Goal: Check status: Check status

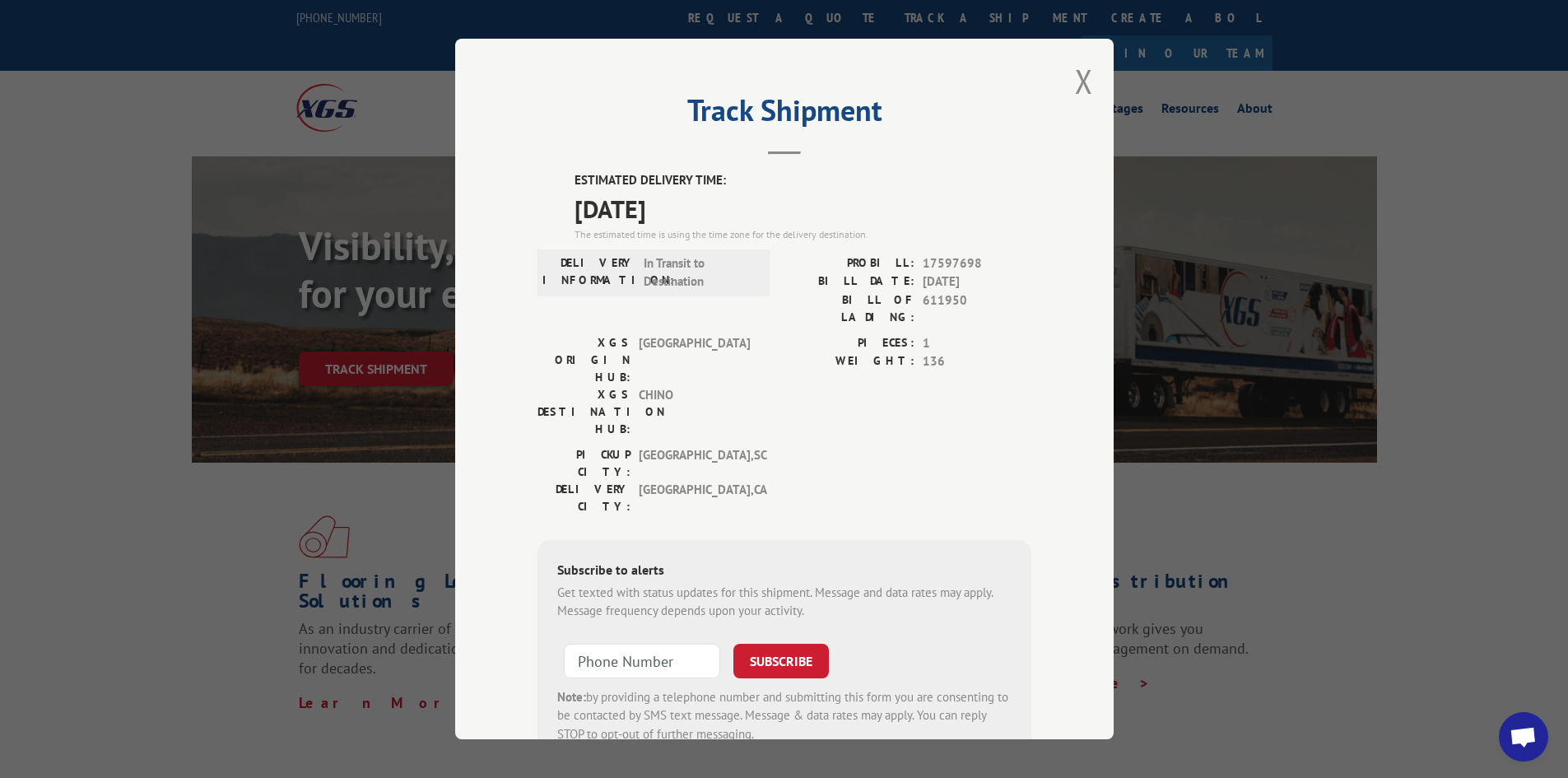
drag, startPoint x: 773, startPoint y: 337, endPoint x: 879, endPoint y: 320, distance: 107.4
click at [773, 336] on div "XGS ORIGIN HUB: TUNNEL HILL XGS DESTINATION HUB: CHINO PIECES: 1 WEIGHT: 136" at bounding box center [785, 390] width 494 height 112
drag, startPoint x: 974, startPoint y: 266, endPoint x: 836, endPoint y: 266, distance: 138.0
click at [836, 266] on div "PROBILL: 17597698" at bounding box center [908, 264] width 247 height 19
copy div "PROBILL: 17597698"
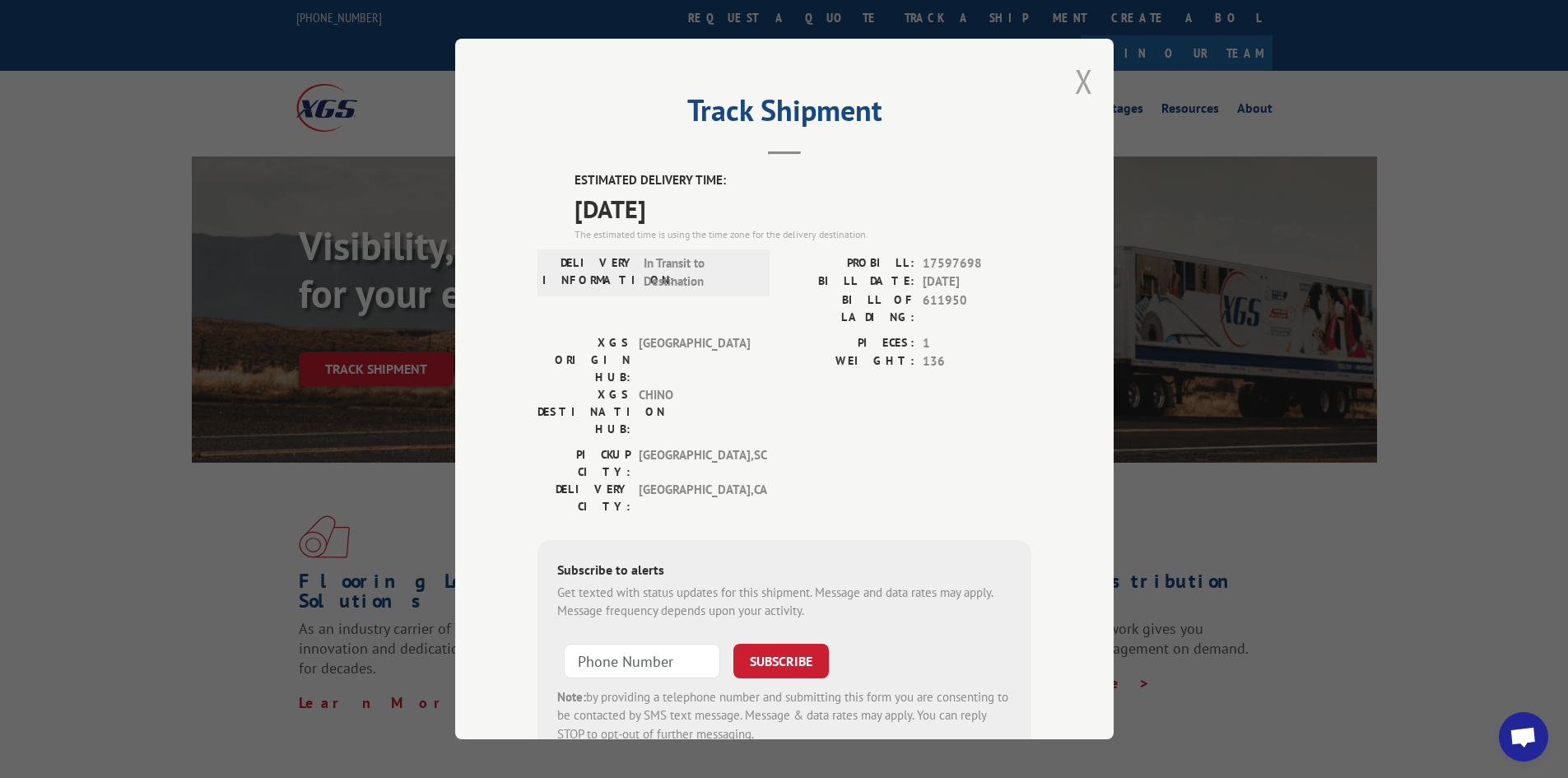
drag, startPoint x: 1086, startPoint y: 78, endPoint x: 1083, endPoint y: 88, distance: 10.4
click at [1085, 78] on div "Track Shipment ESTIMATED DELIVERY TIME: [DATE] The estimated time is using the …" at bounding box center [785, 389] width 659 height 701
click at [1090, 85] on div "Track Shipment ESTIMATED DELIVERY TIME: [DATE] The estimated time is using the …" at bounding box center [785, 389] width 659 height 701
click at [1065, 80] on div "Track Shipment ESTIMATED DELIVERY TIME: [DATE] The estimated time is using the …" at bounding box center [785, 389] width 659 height 701
click at [1081, 77] on button "Close modal" at bounding box center [1084, 81] width 18 height 44
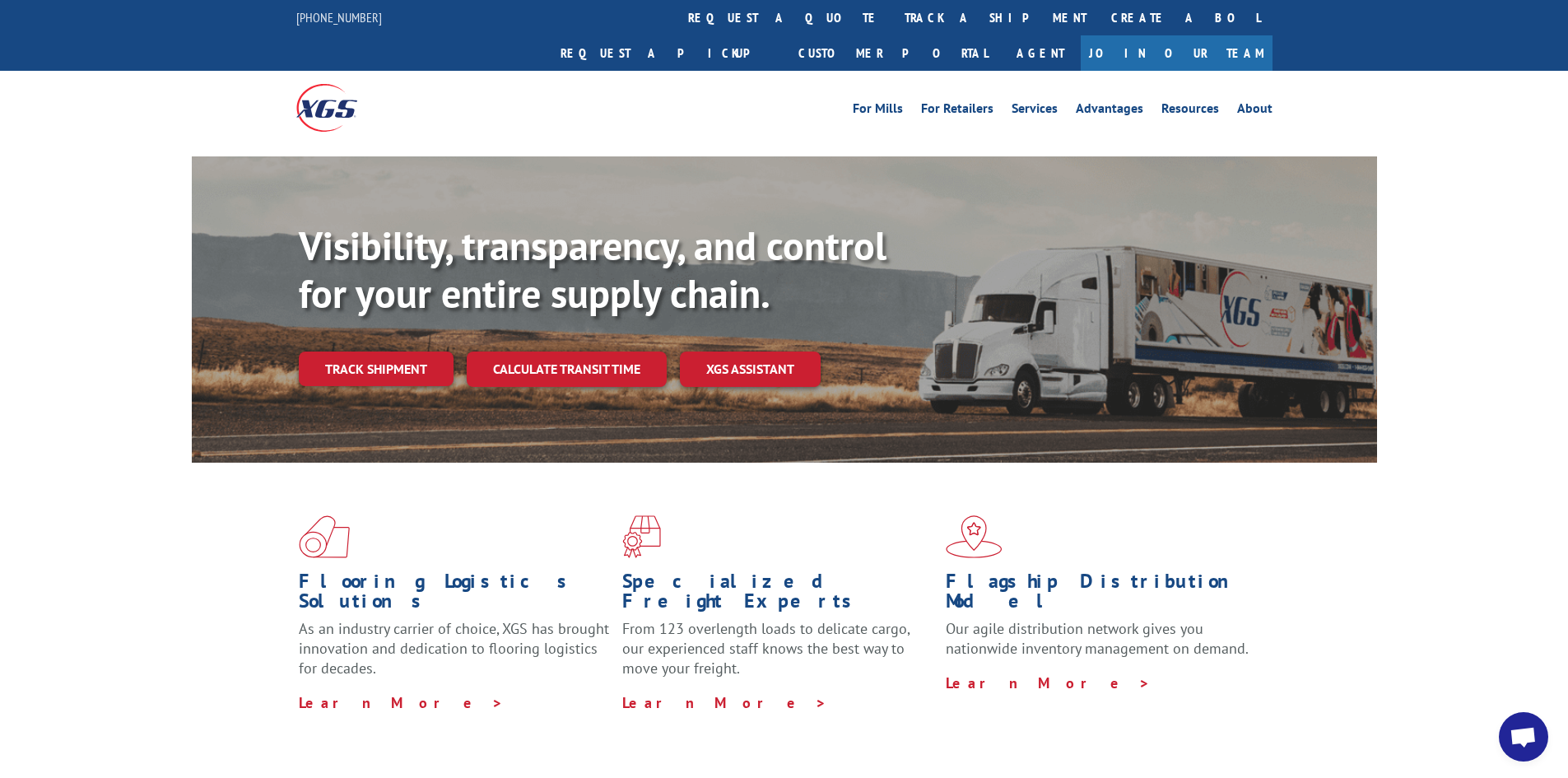
drag, startPoint x: 171, startPoint y: 1, endPoint x: 81, endPoint y: 135, distance: 161.4
click at [81, 157] on div "Visibility, transparency, and control for your entire supply chain. Track shipm…" at bounding box center [784, 326] width 1568 height 338
click at [893, 22] on link "track a shipment" at bounding box center [996, 18] width 207 height 35
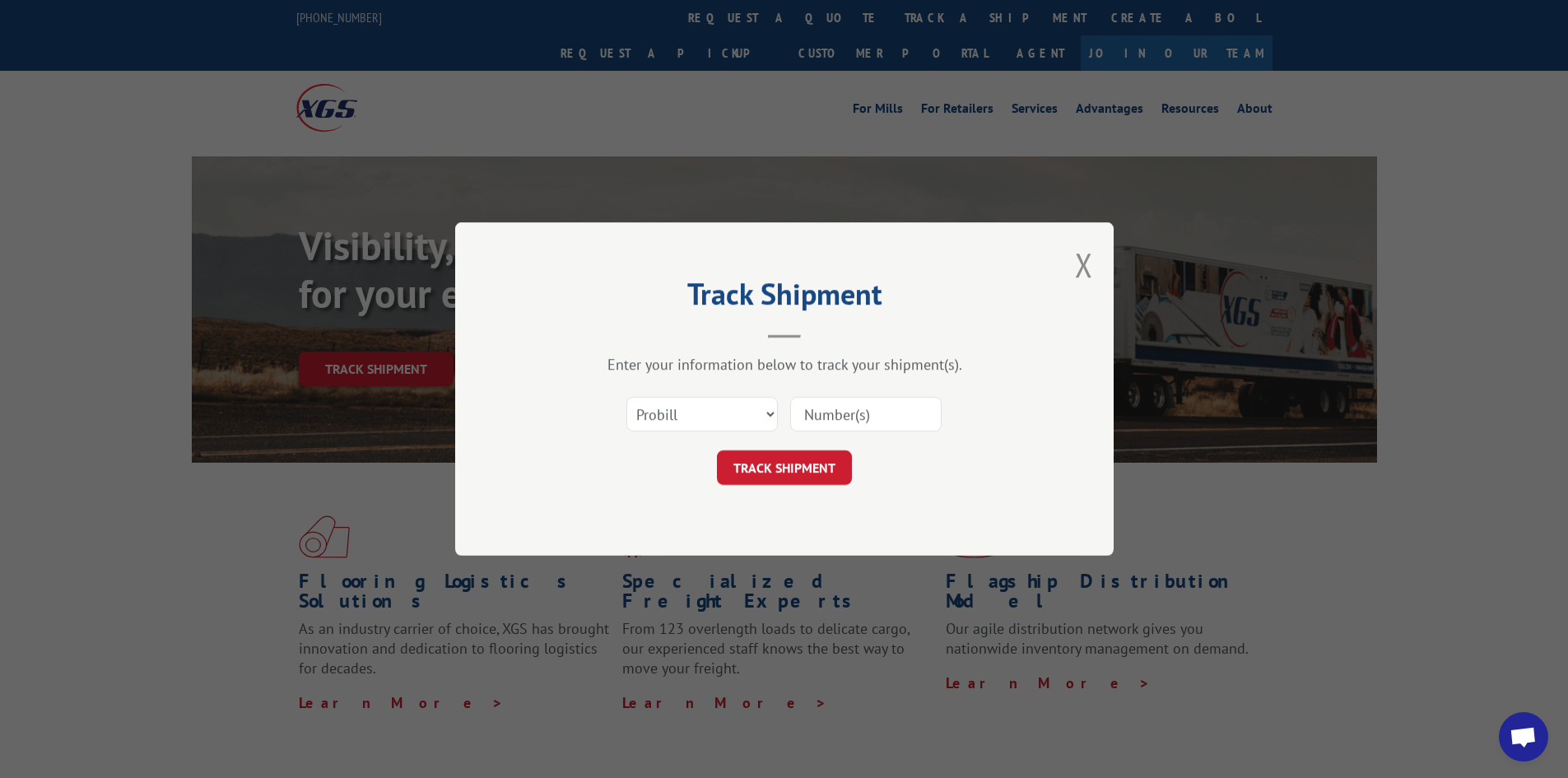
paste input "PROBILL: 17597698"
drag, startPoint x: 865, startPoint y: 416, endPoint x: 787, endPoint y: 423, distance: 78.3
click at [787, 423] on div "Select category... Probill BOL PO PROBILL: 17597698" at bounding box center [785, 414] width 494 height 54
type input "17597698"
click at [801, 461] on button "TRACK SHIPMENT" at bounding box center [784, 467] width 135 height 34
